Goal: Task Accomplishment & Management: Manage account settings

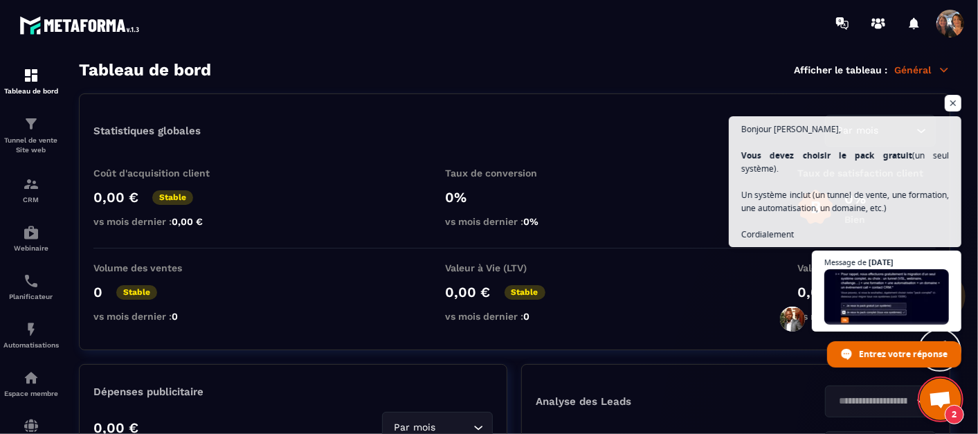
scroll to position [1939, 0]
click at [879, 294] on span "Ouvrir le chat" at bounding box center [887, 297] width 127 height 56
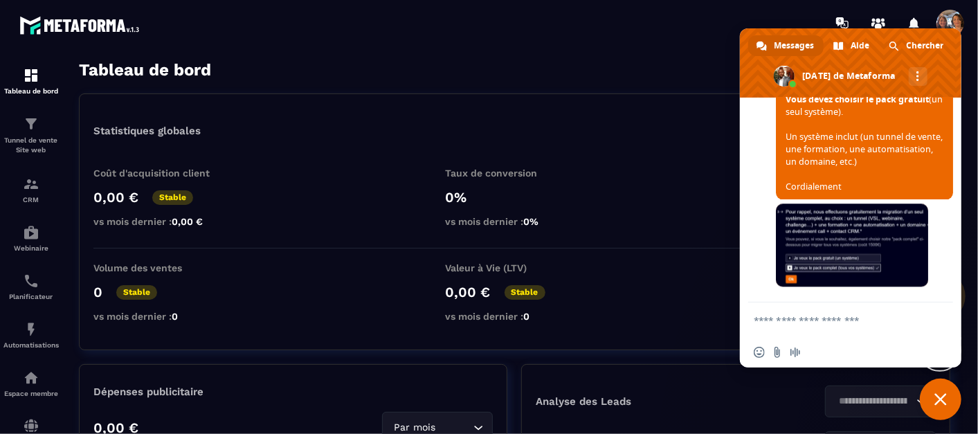
click at [815, 317] on textarea "Entrez votre message..." at bounding box center [835, 320] width 163 height 12
type textarea "**********"
click at [939, 323] on span "Envoyer" at bounding box center [938, 320] width 10 height 10
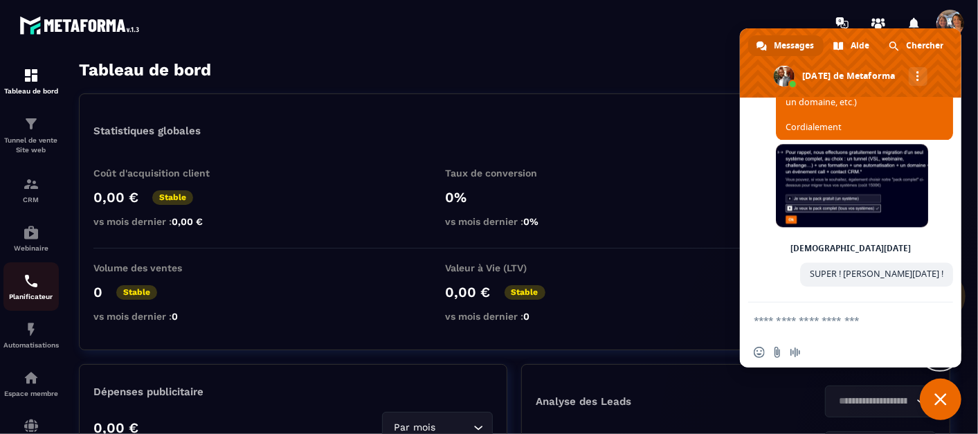
scroll to position [2014, 0]
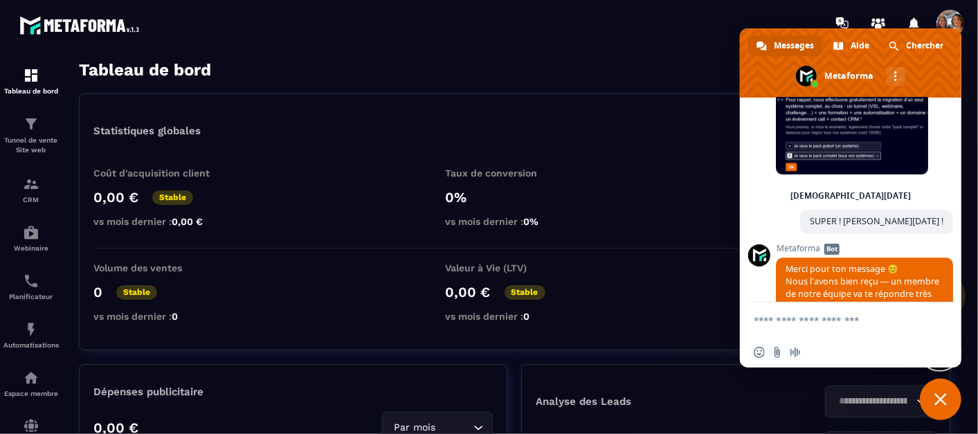
click at [643, 73] on div "Tableau de bord Afficher le tableau : Général" at bounding box center [515, 69] width 872 height 19
click at [947, 399] on span "Fermer le chat" at bounding box center [941, 400] width 42 height 42
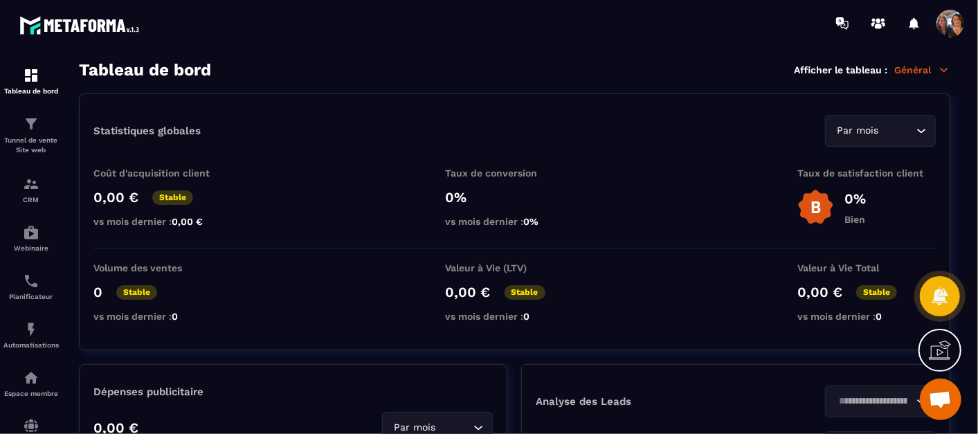
click at [945, 17] on span at bounding box center [951, 24] width 28 height 28
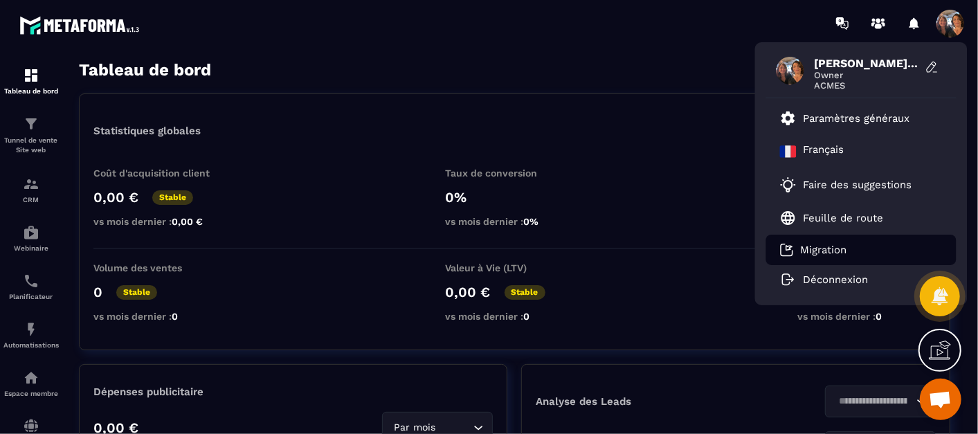
click at [837, 251] on p "Migration" at bounding box center [824, 250] width 46 height 12
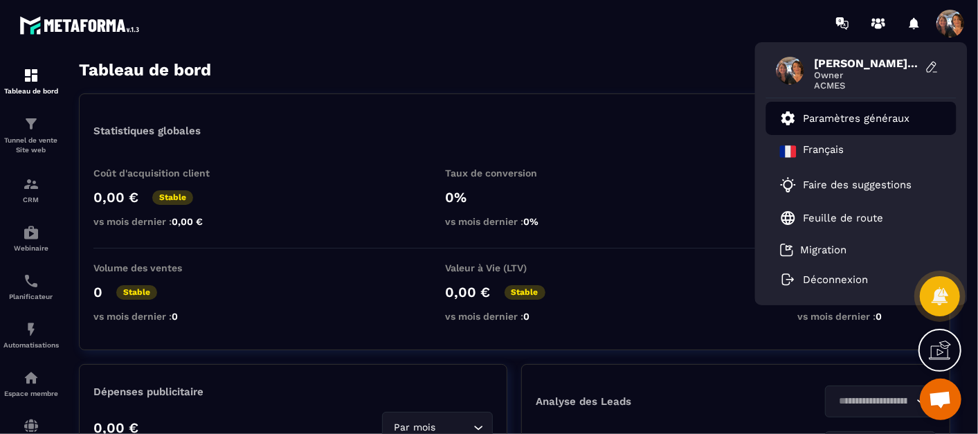
click at [838, 114] on p "Paramètres généraux" at bounding box center [857, 118] width 107 height 12
